Goal: Task Accomplishment & Management: Manage account settings

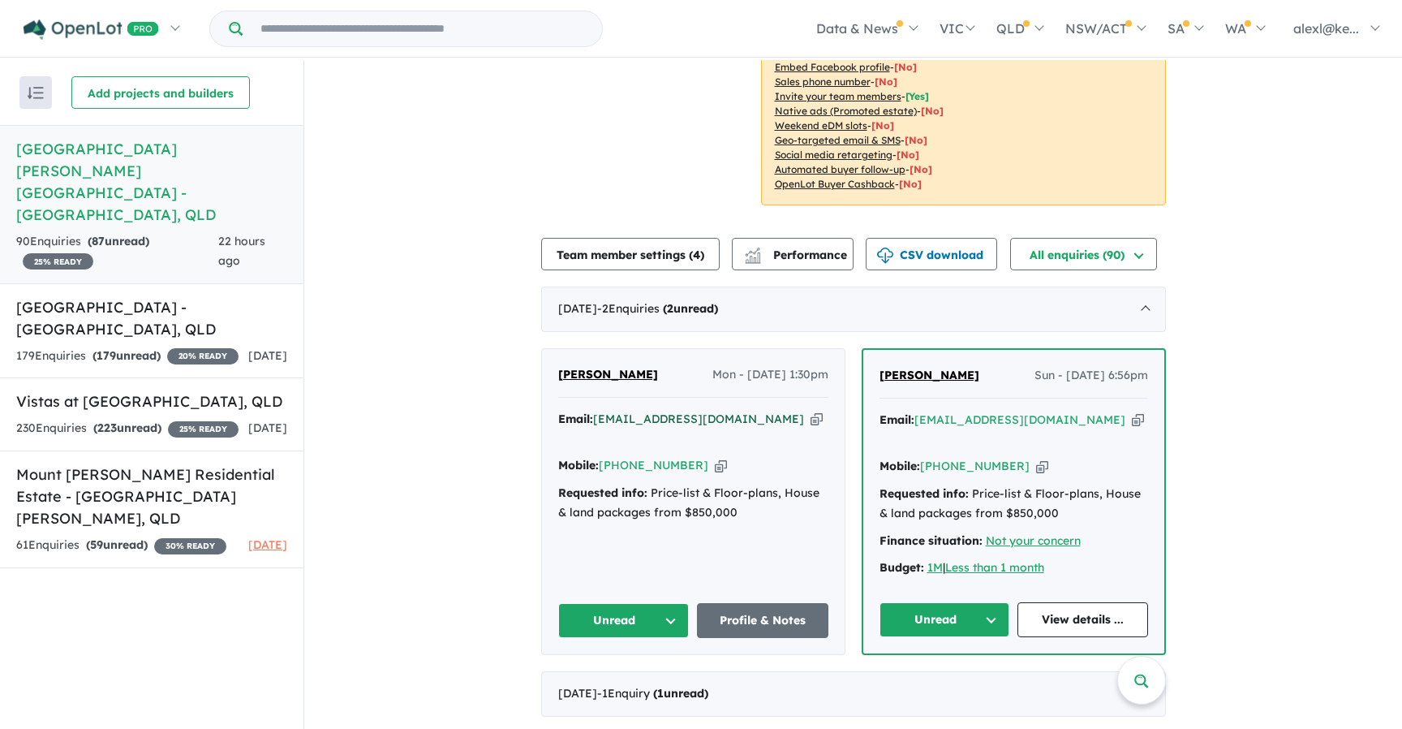
scroll to position [400, 0]
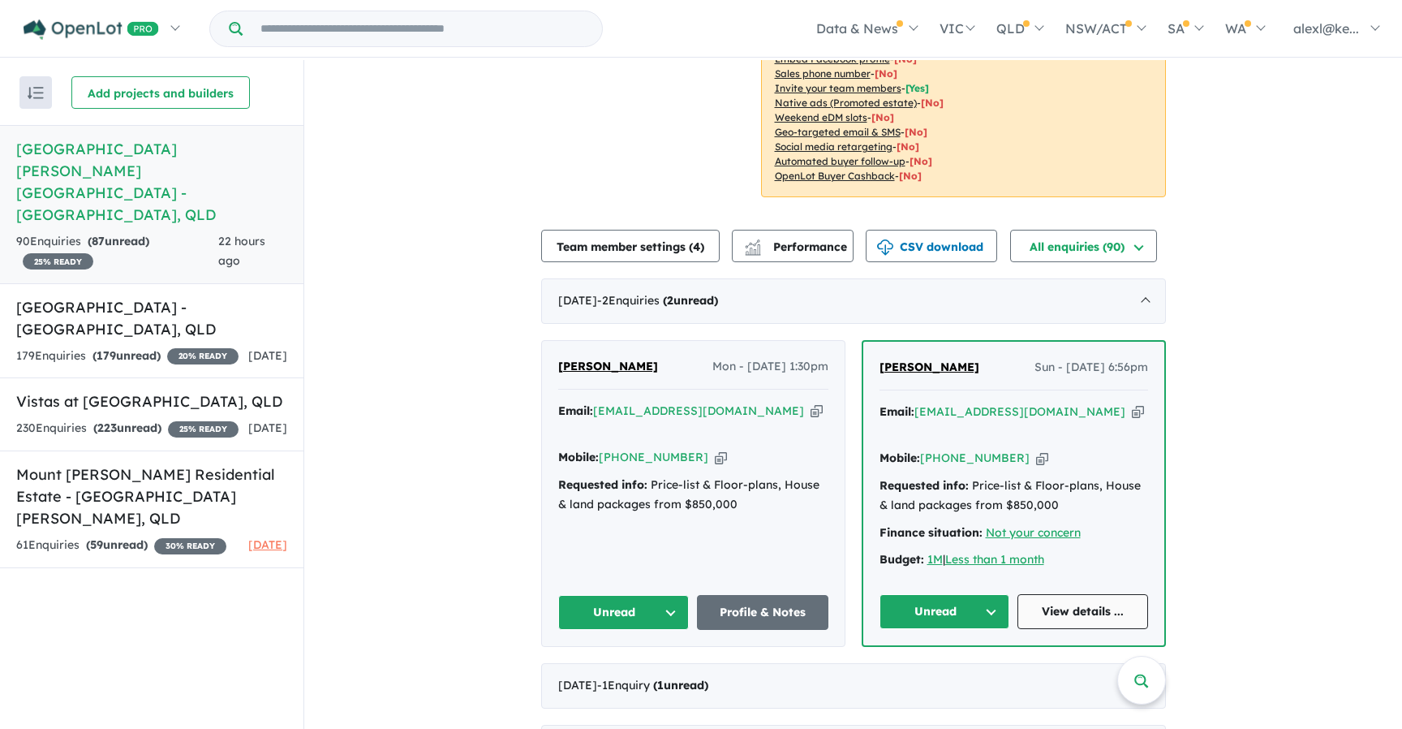
click at [1068, 594] on link "View details ..." at bounding box center [1083, 611] width 131 height 35
click at [741, 595] on link "Profile & Notes" at bounding box center [762, 612] width 131 height 35
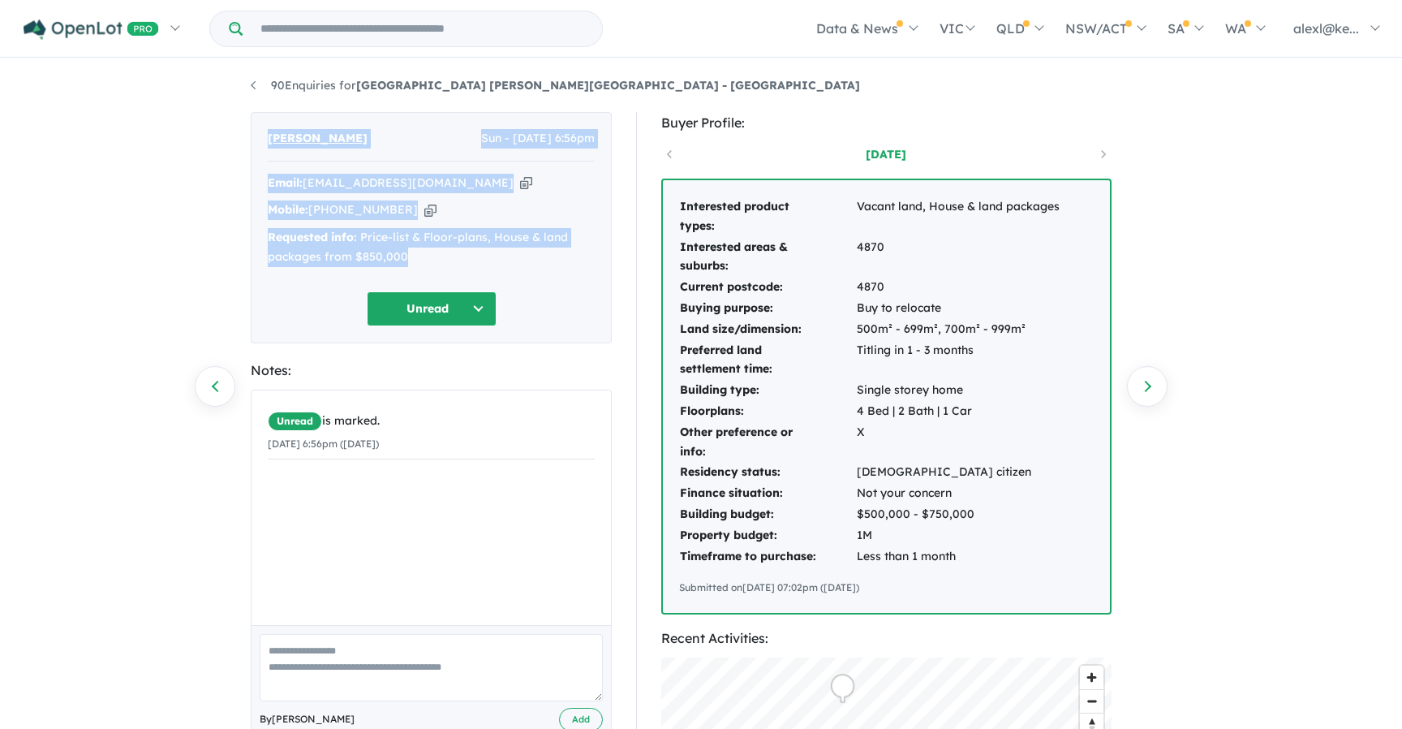
drag, startPoint x: 411, startPoint y: 255, endPoint x: 263, endPoint y: 124, distance: 197.2
click at [263, 124] on div "David William Sun - 05/10/2025, 6:56pm Email: zip21231@yahoo.com Copied! Mobile…" at bounding box center [431, 227] width 361 height 231
copy div "David William Sun - 05/10/2025, 6:56pm Email: zip21231@yahoo.com Copied! Mobile…"
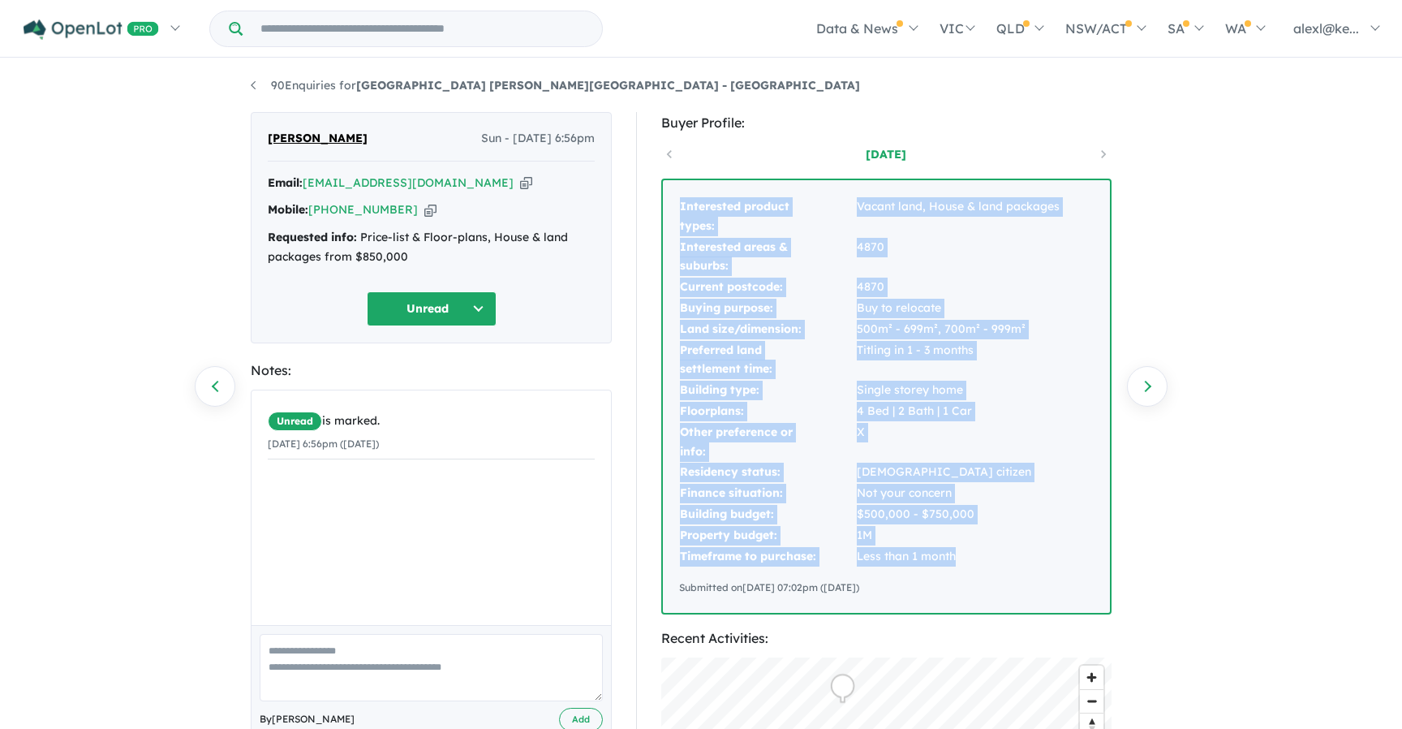
drag, startPoint x: 962, startPoint y: 558, endPoint x: 660, endPoint y: 219, distance: 454.6
click at [660, 219] on div "Buyer Profile: 1 day ago Interested product types: Vacant land, House & land pa…" at bounding box center [893, 648] width 515 height 1073
copy tbody "Interested product types: Vacant land, House & land packages Interested areas &…"
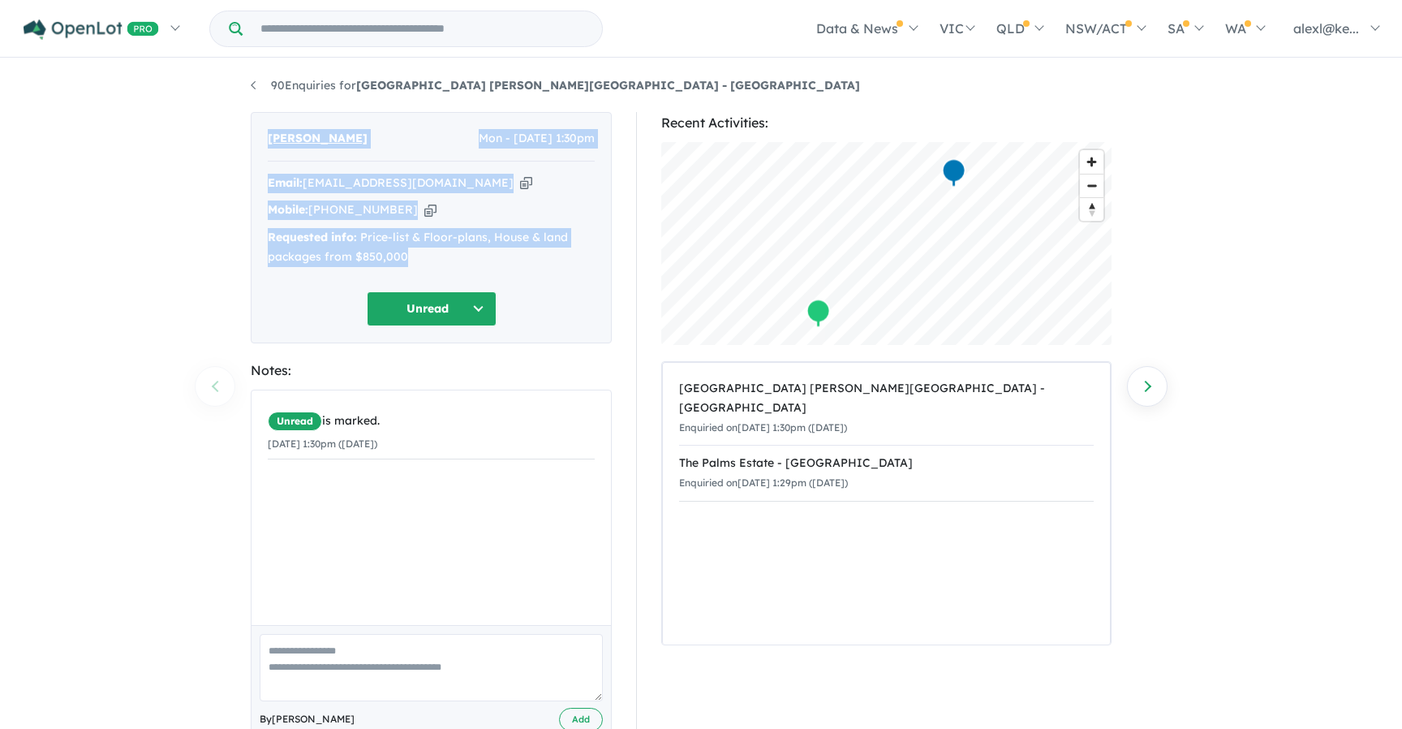
drag, startPoint x: 419, startPoint y: 255, endPoint x: 240, endPoint y: 132, distance: 216.5
click at [240, 132] on div "Nick Graham Mon - 06/10/2025, 1:30pm Email: nickgraham.npg@gmail.com Copied! Mo…" at bounding box center [431, 442] width 385 height 660
copy div "Nick Graham Mon - 06/10/2025, 1:30pm Email: nickgraham.npg@gmail.com Copied! Mo…"
